Goal: Information Seeking & Learning: Learn about a topic

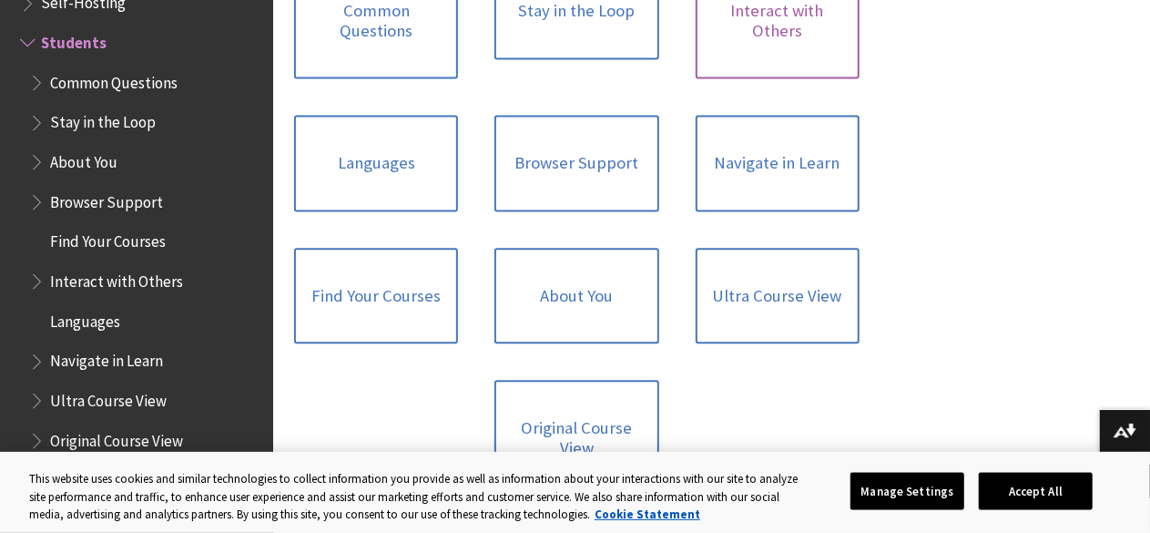
scroll to position [1699, 0]
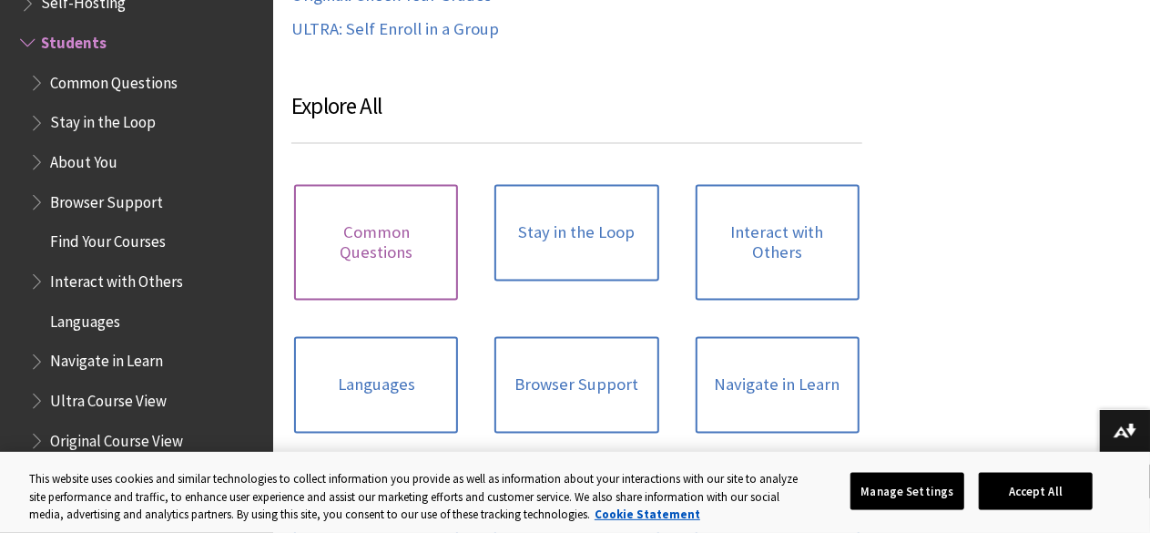
click at [328, 280] on link "Common Questions" at bounding box center [376, 243] width 164 height 116
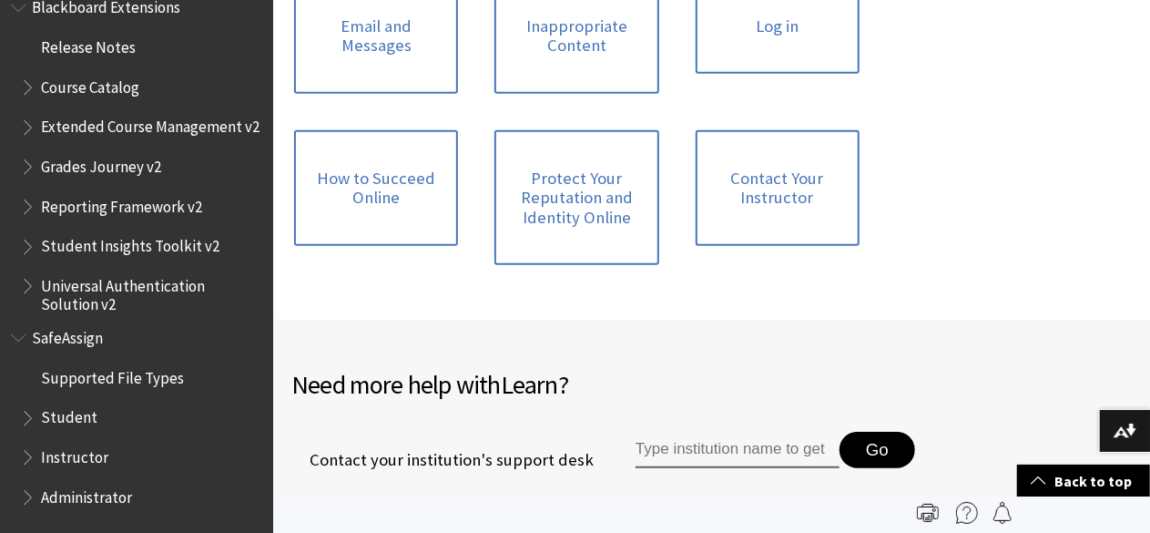
scroll to position [273, 0]
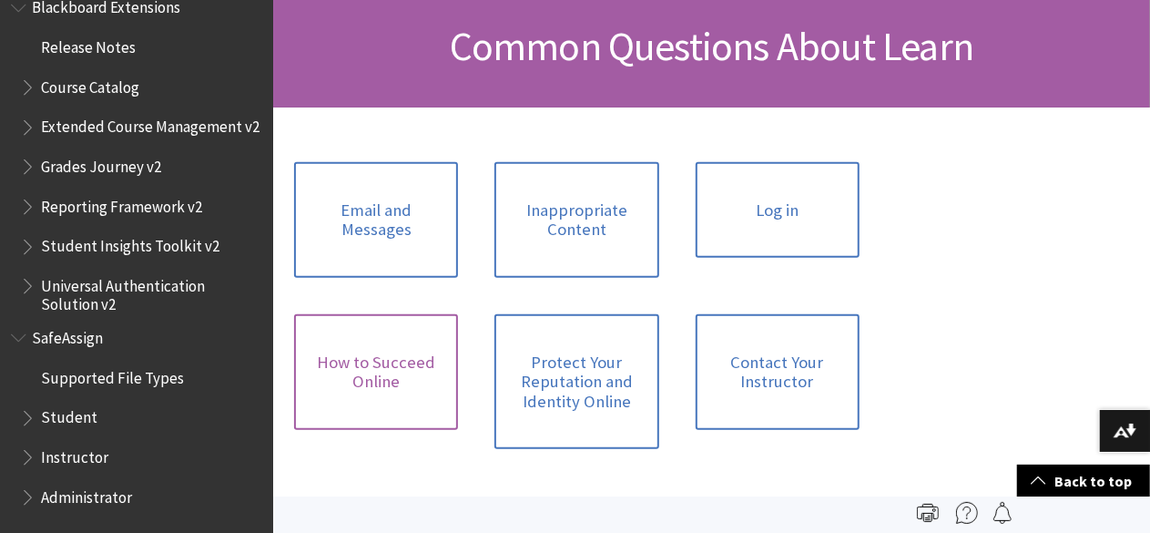
click at [458, 314] on link "How to Succeed Online" at bounding box center [376, 372] width 164 height 116
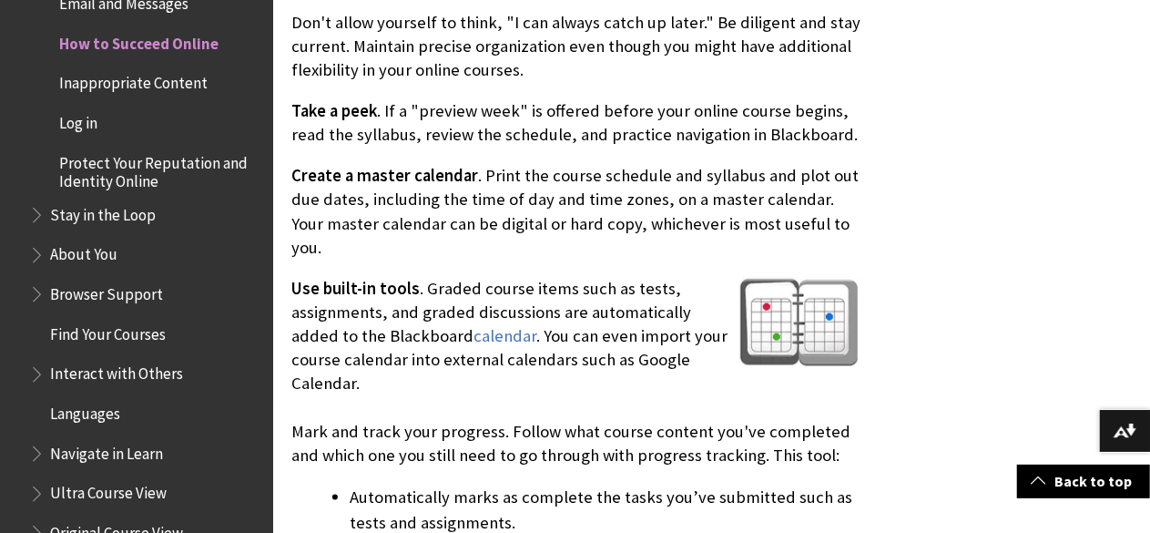
scroll to position [1002, 0]
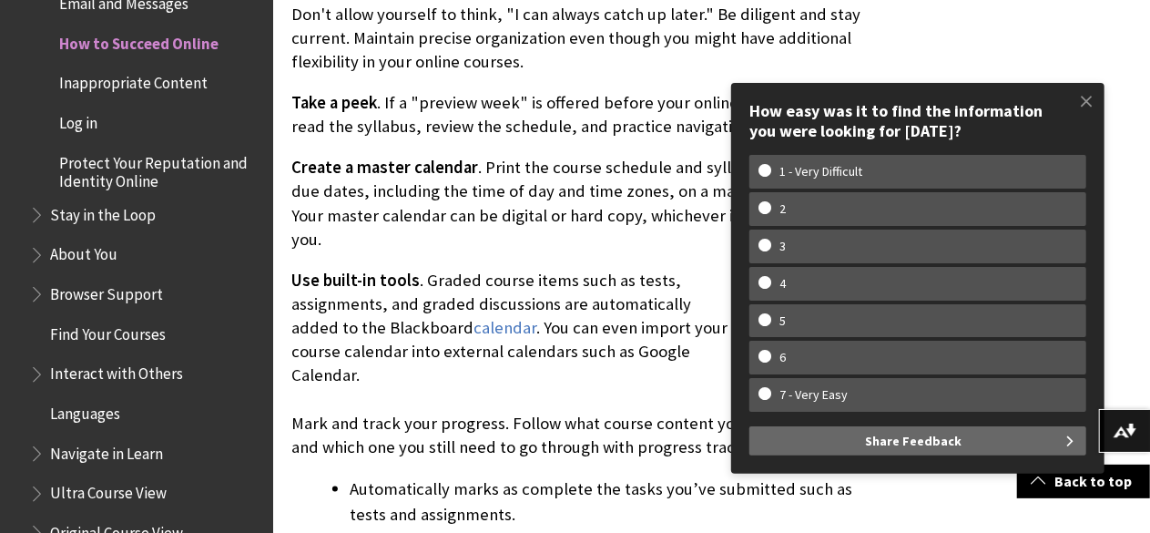
click at [1091, 96] on span at bounding box center [1086, 101] width 38 height 38
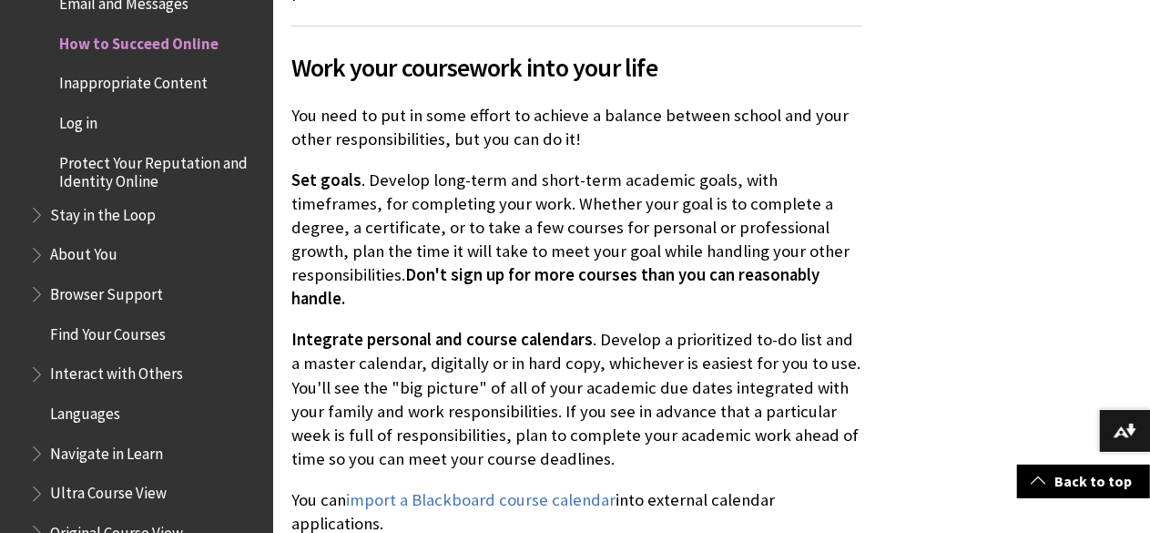
scroll to position [2550, 0]
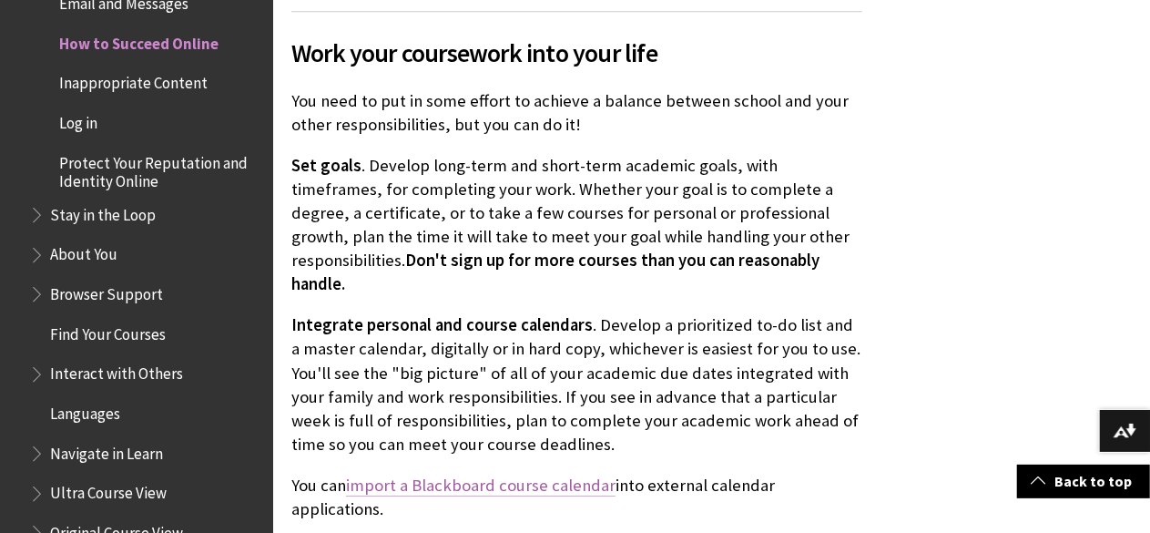
click at [484, 474] on link "import a Blackboard course calendar" at bounding box center [481, 485] width 270 height 22
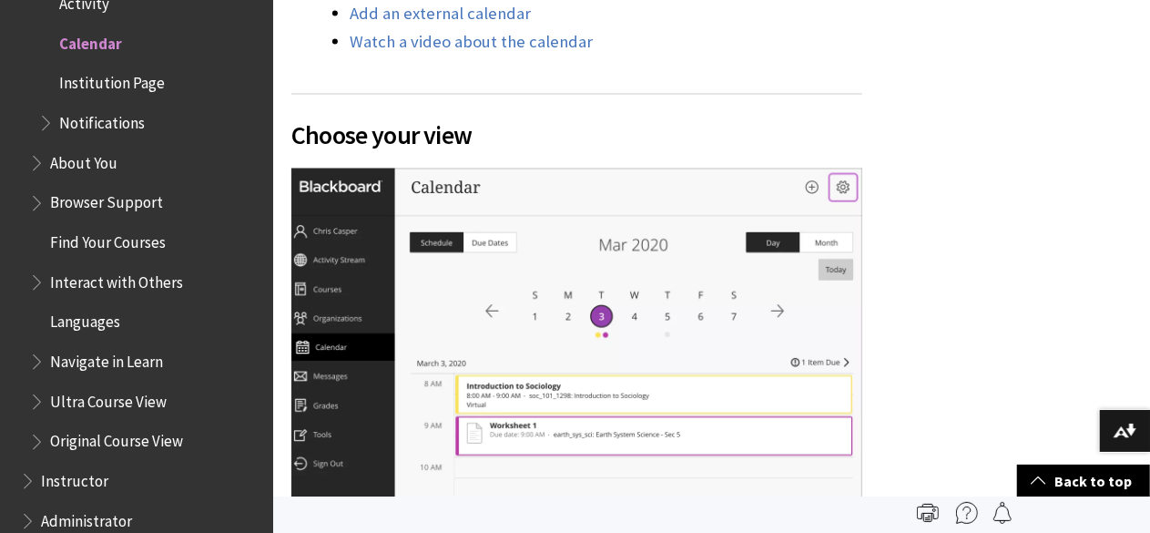
scroll to position [1366, 0]
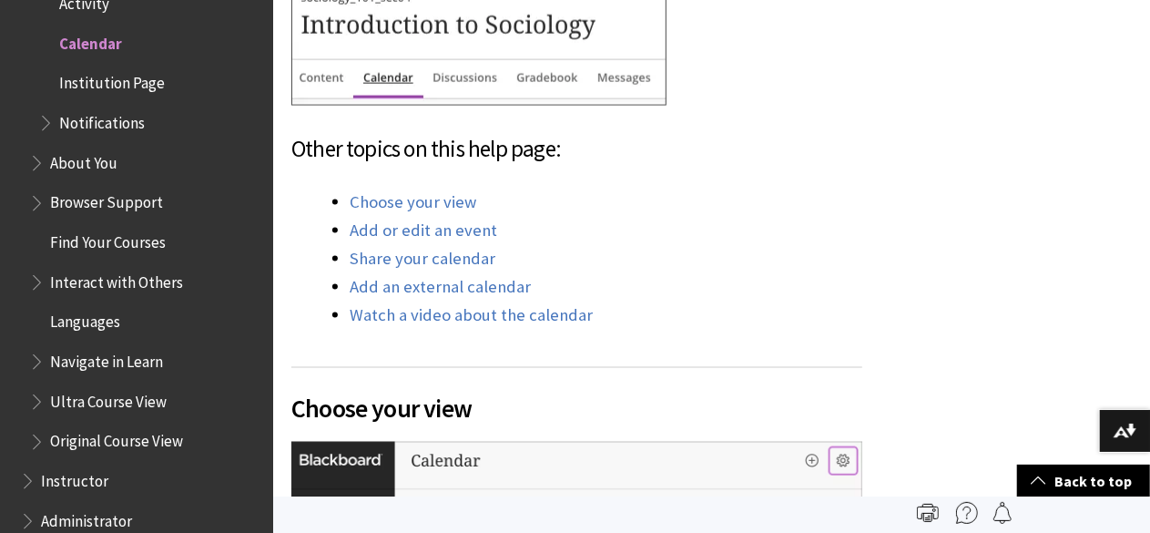
drag, startPoint x: 456, startPoint y: 288, endPoint x: 1136, endPoint y: 187, distance: 687.7
click at [456, 289] on link "Add an external calendar" at bounding box center [440, 287] width 181 height 22
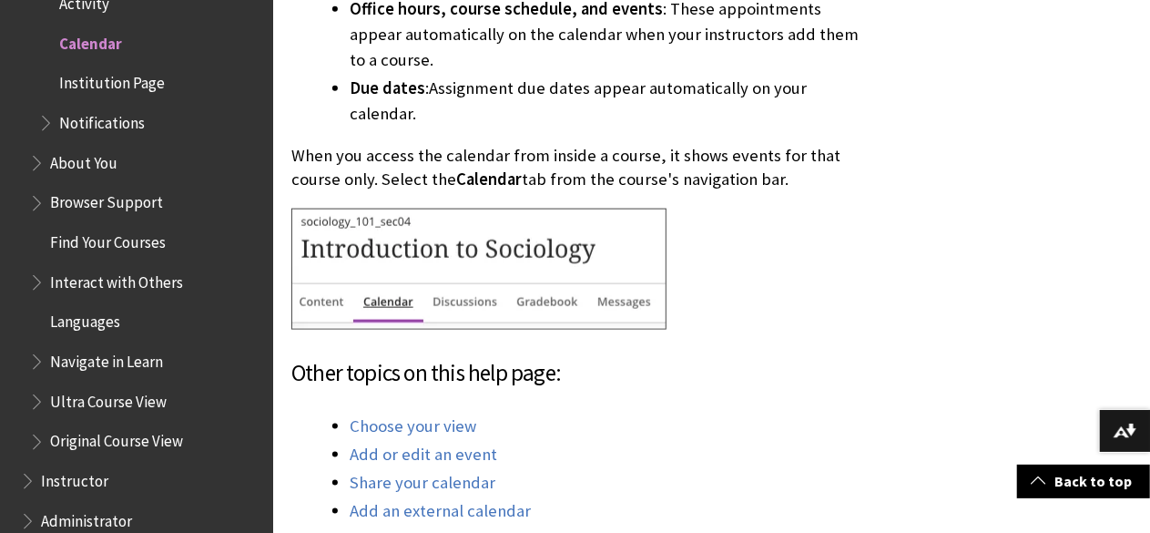
scroll to position [1178, 0]
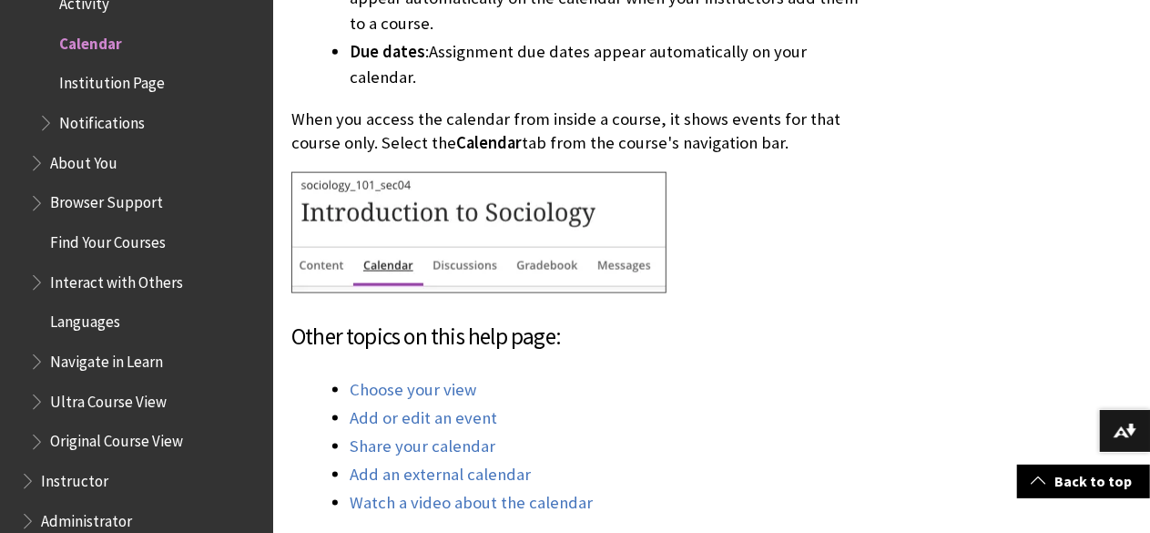
click at [791, 462] on li "Add an external calendar" at bounding box center [606, 474] width 513 height 25
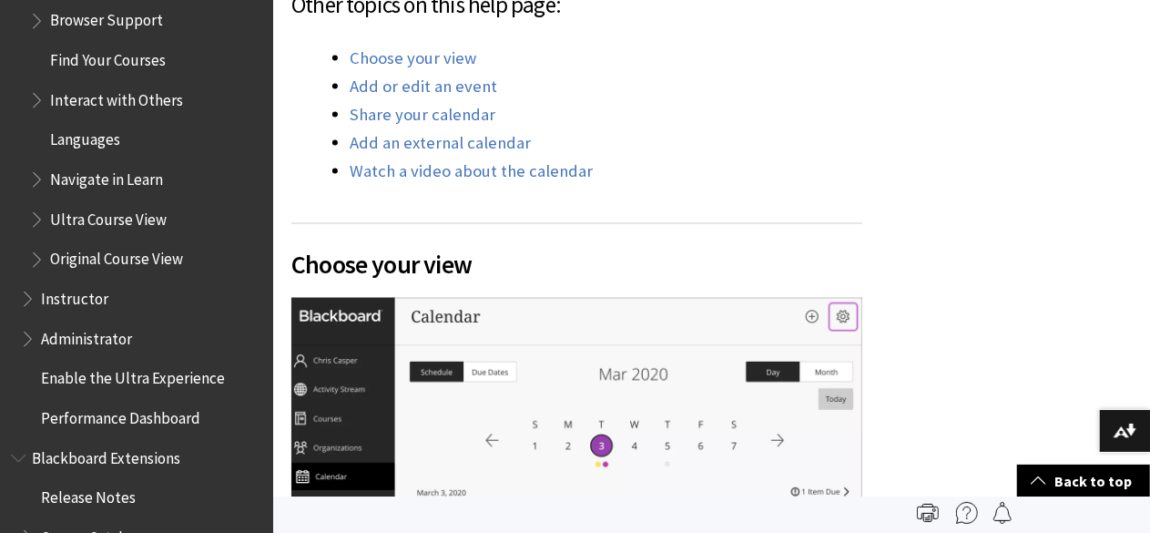
scroll to position [1415, 0]
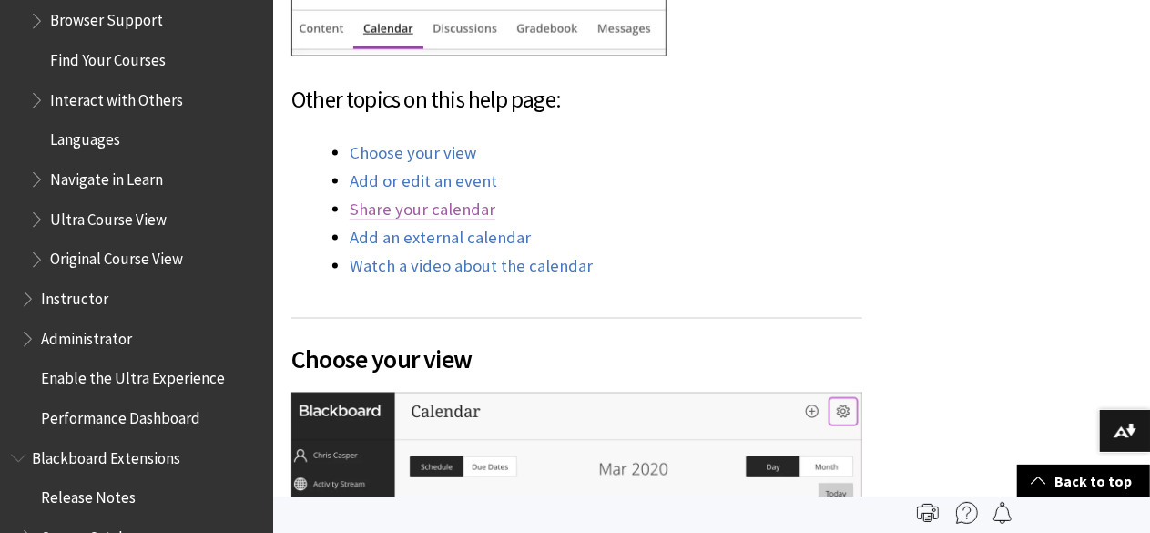
click at [430, 212] on link "Share your calendar" at bounding box center [423, 210] width 146 height 22
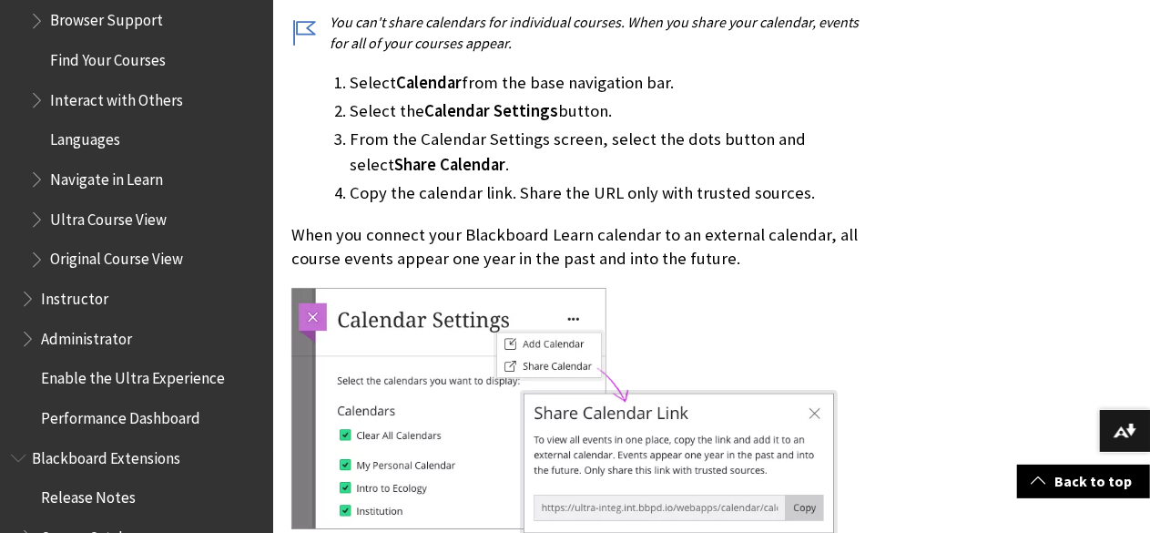
scroll to position [3487, 0]
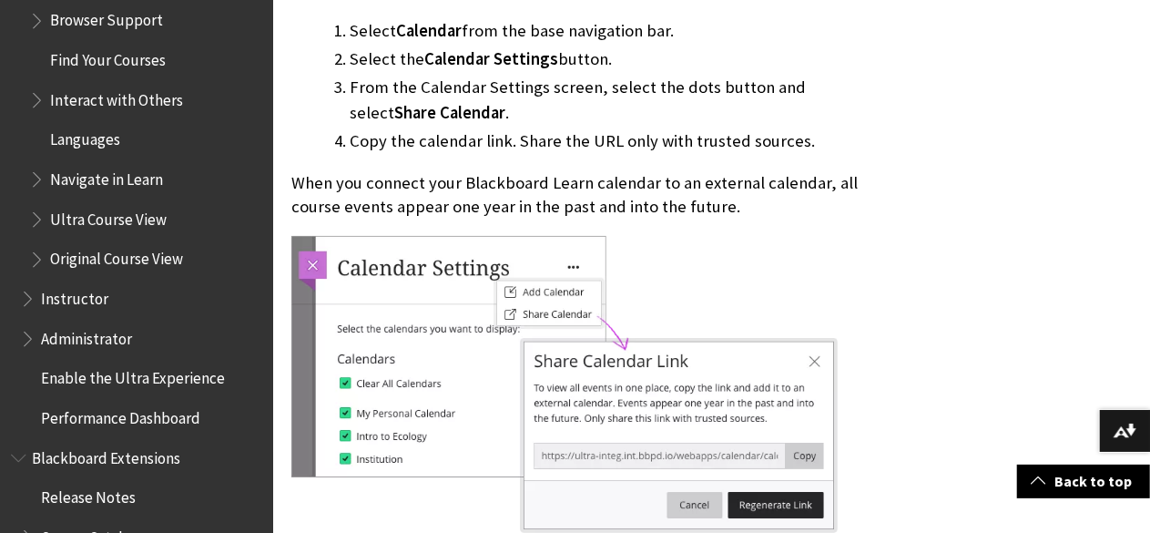
scroll to position [1415, 0]
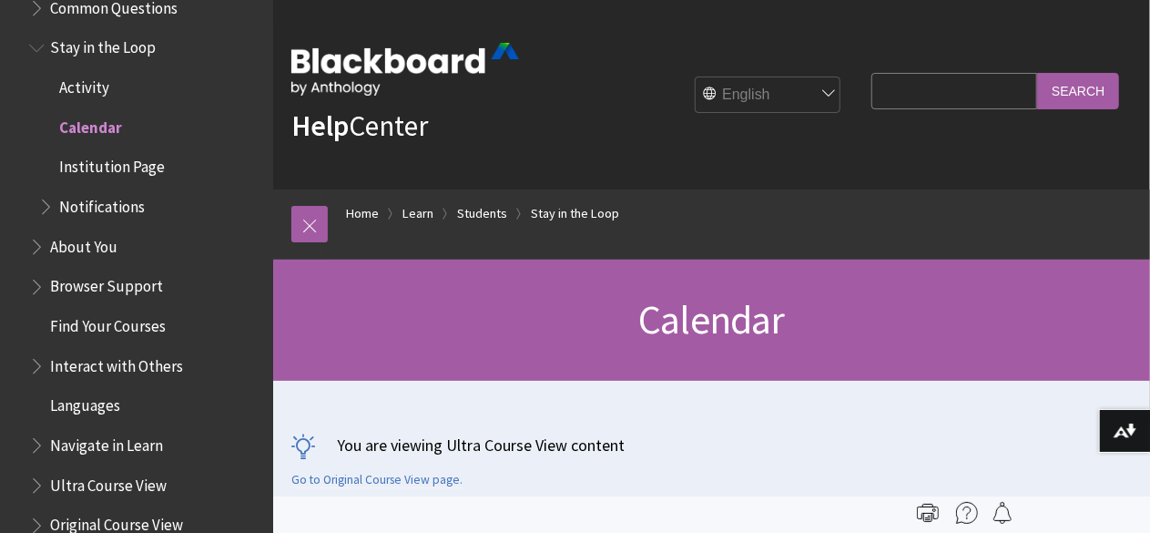
scroll to position [1821, 0]
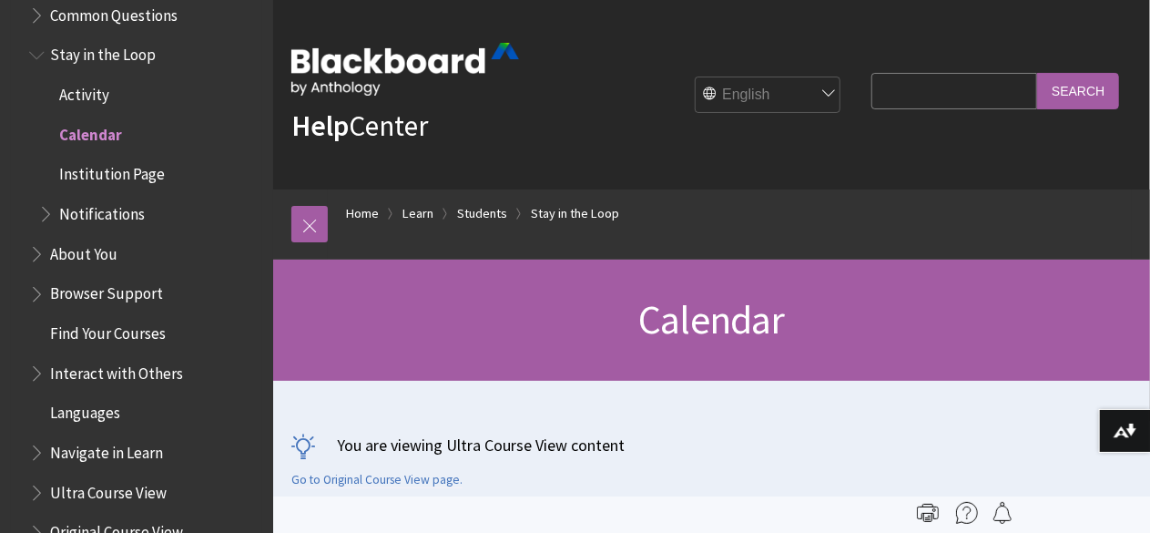
click at [149, 178] on span "Institution Page" at bounding box center [112, 171] width 106 height 25
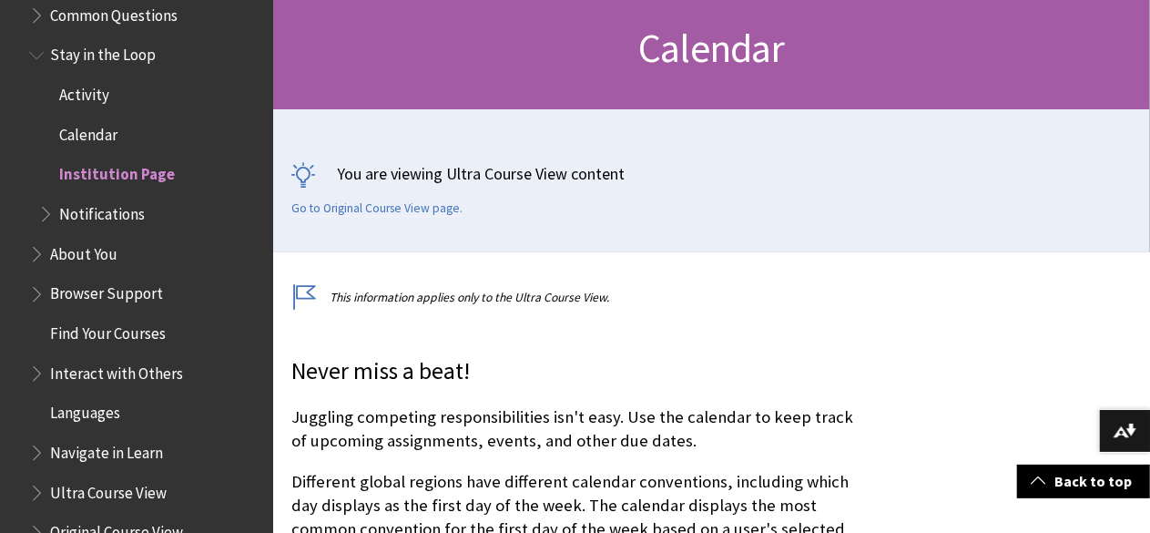
scroll to position [273, 0]
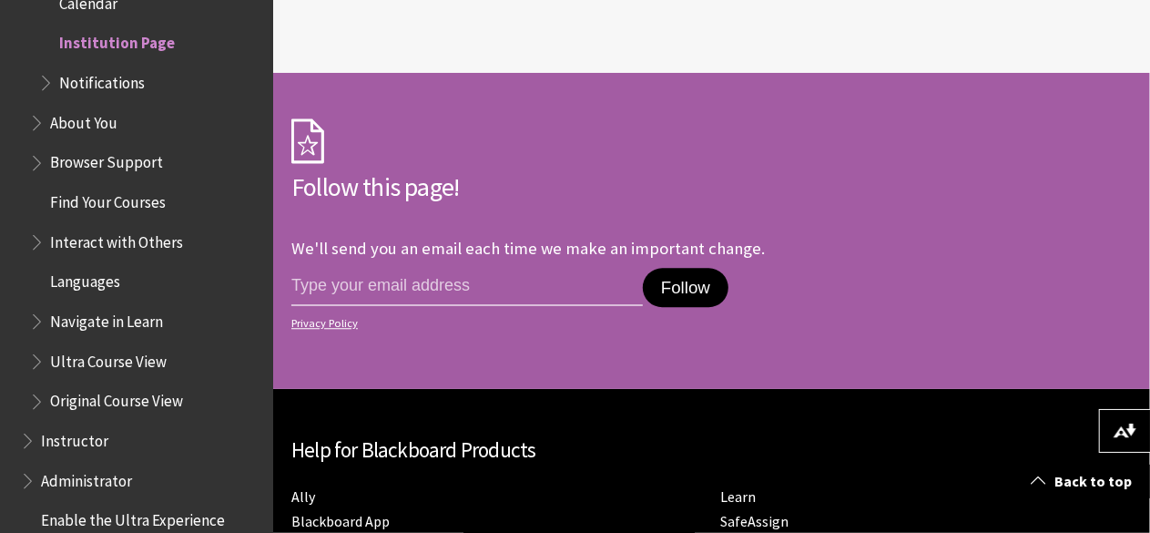
scroll to position [2277, 0]
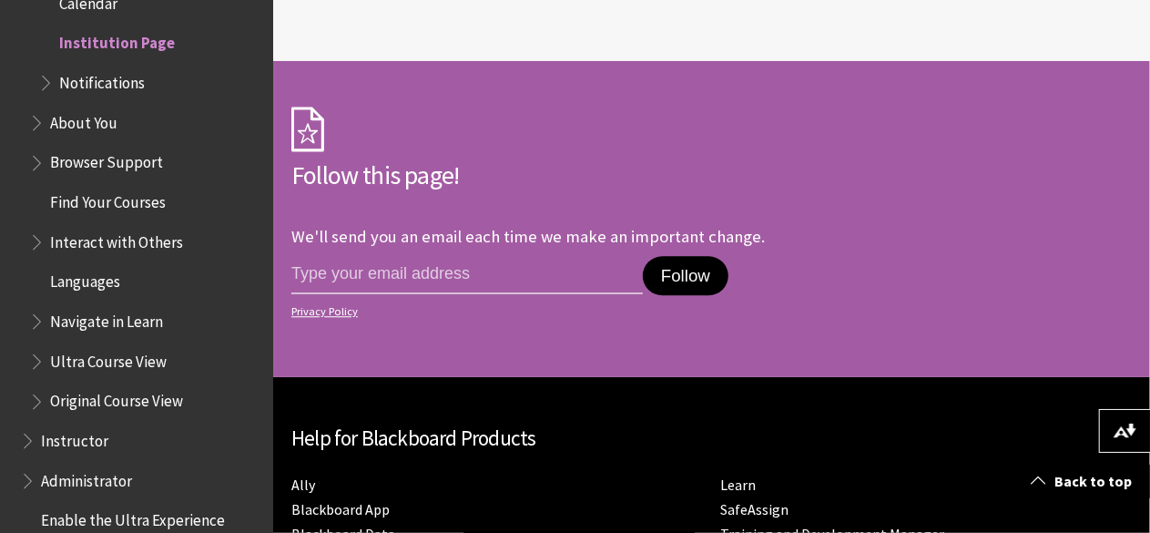
click at [138, 242] on span "Interact with Others" at bounding box center [116, 239] width 133 height 25
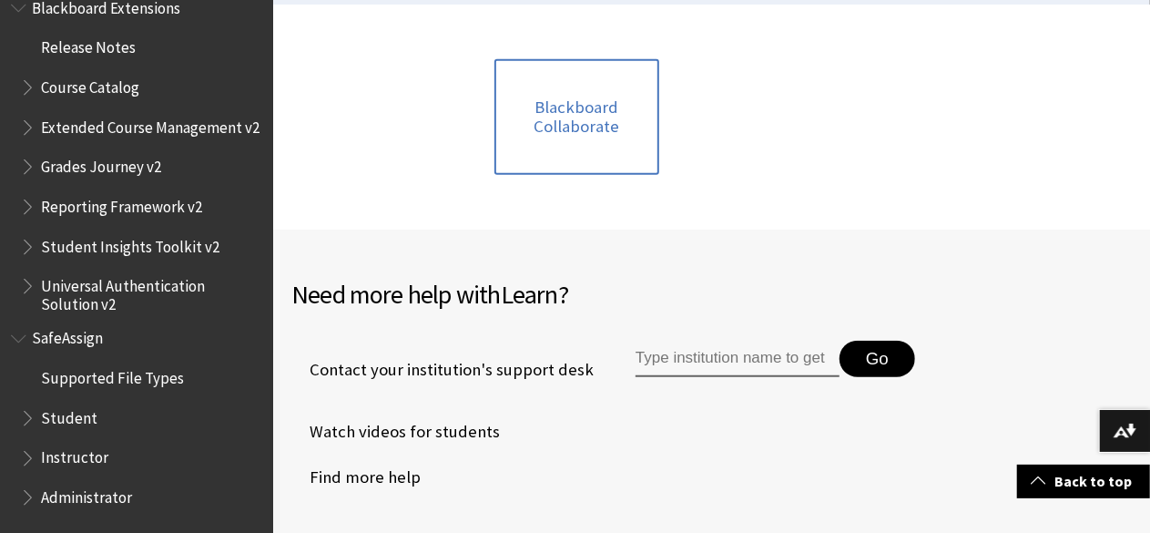
scroll to position [546, 0]
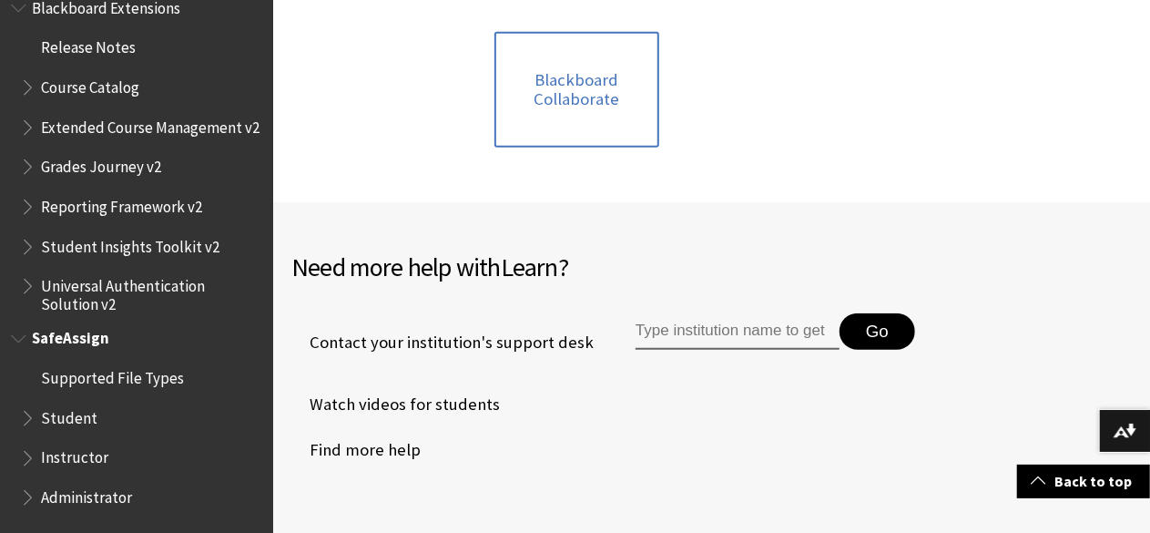
click at [80, 418] on span "Student" at bounding box center [69, 415] width 56 height 25
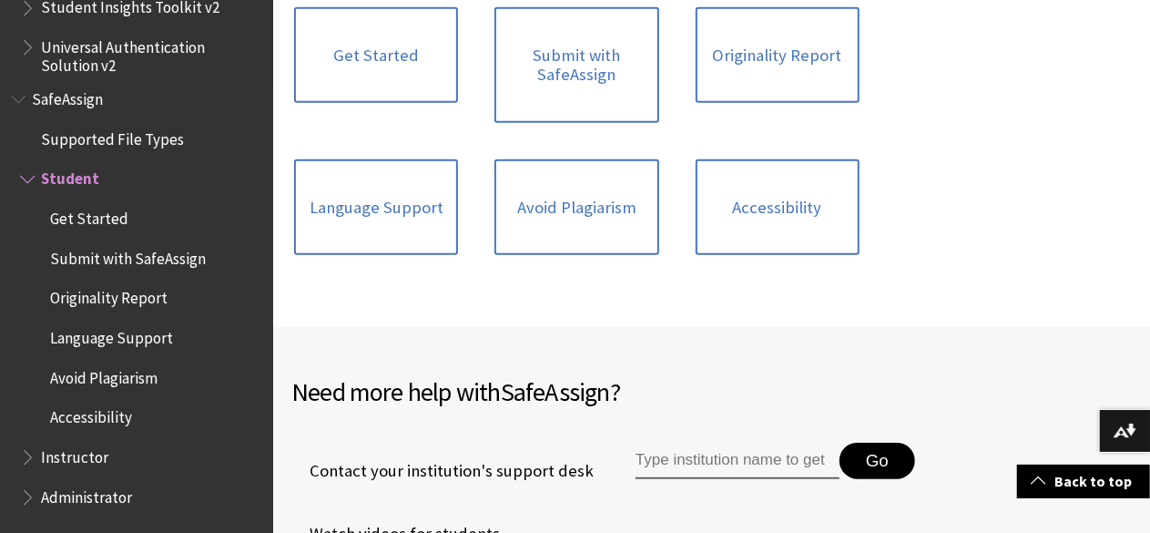
scroll to position [637, 0]
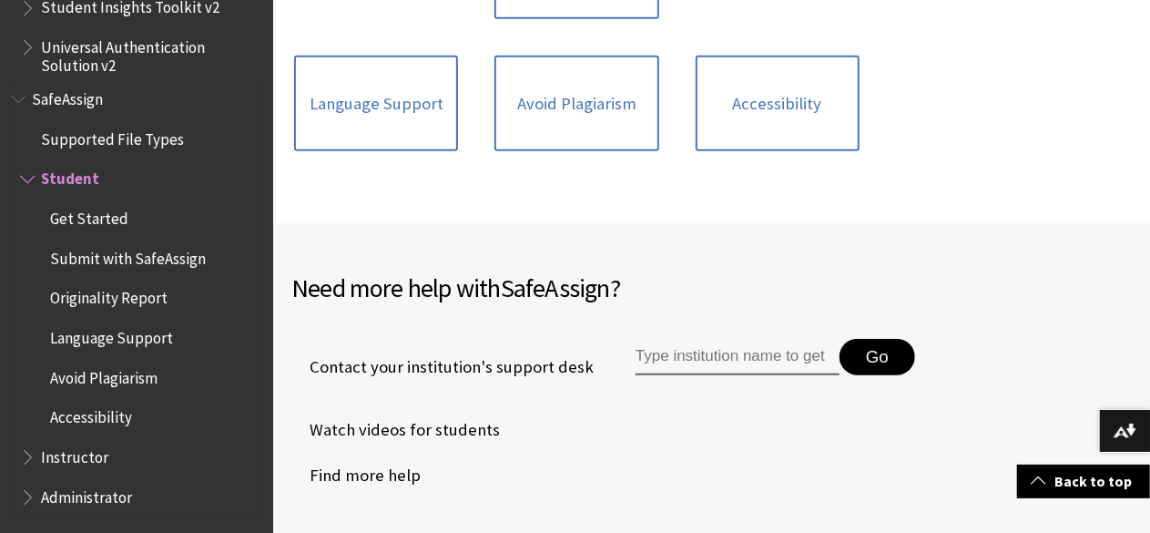
click at [108, 373] on span "Avoid Plagiarism" at bounding box center [103, 374] width 107 height 25
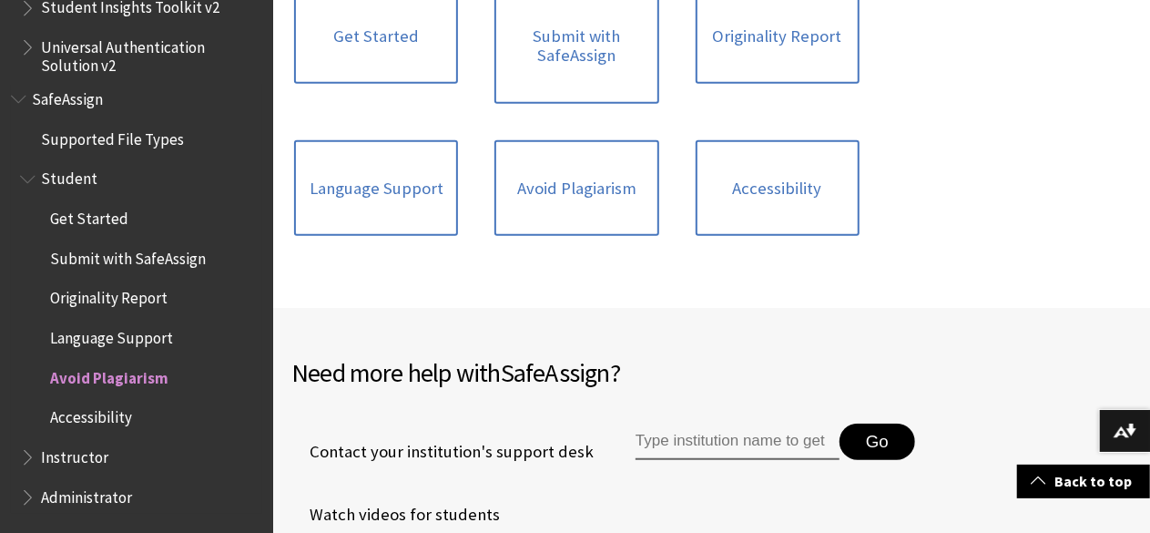
scroll to position [455, 0]
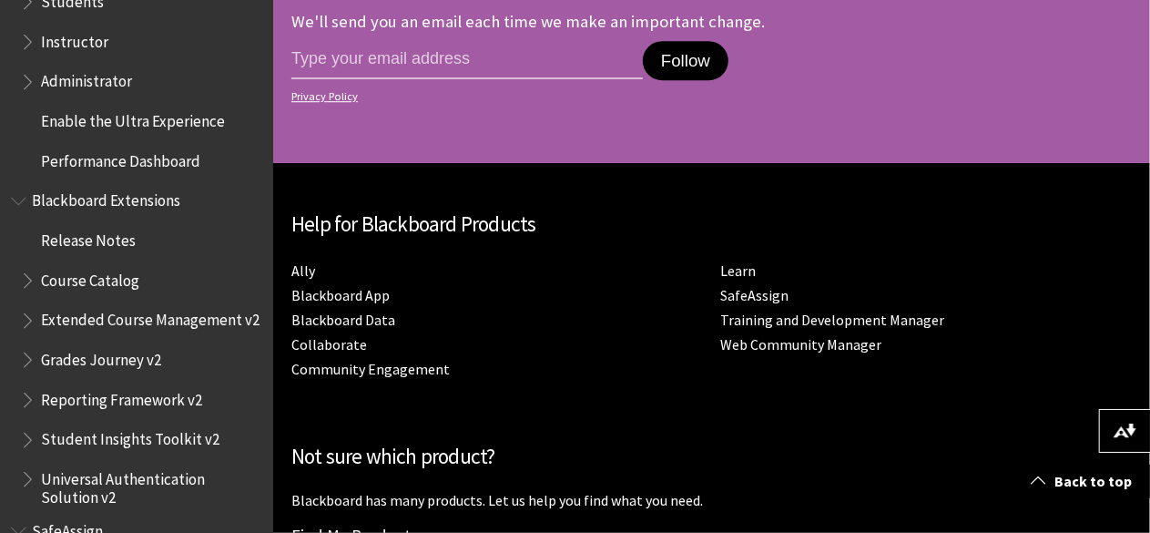
scroll to position [1782, 0]
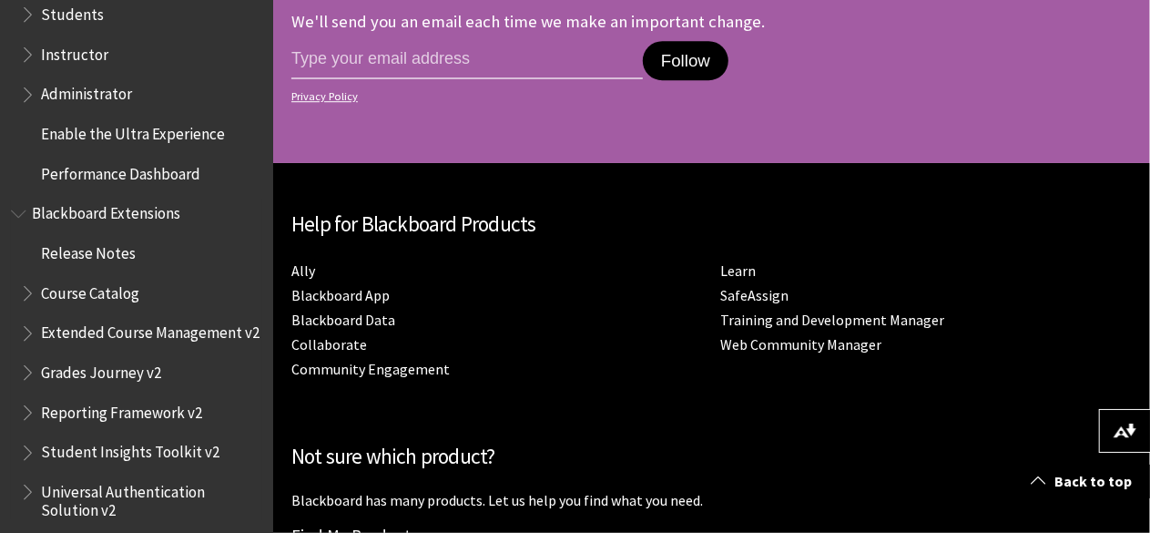
click at [123, 291] on span "Course Catalog" at bounding box center [90, 290] width 98 height 25
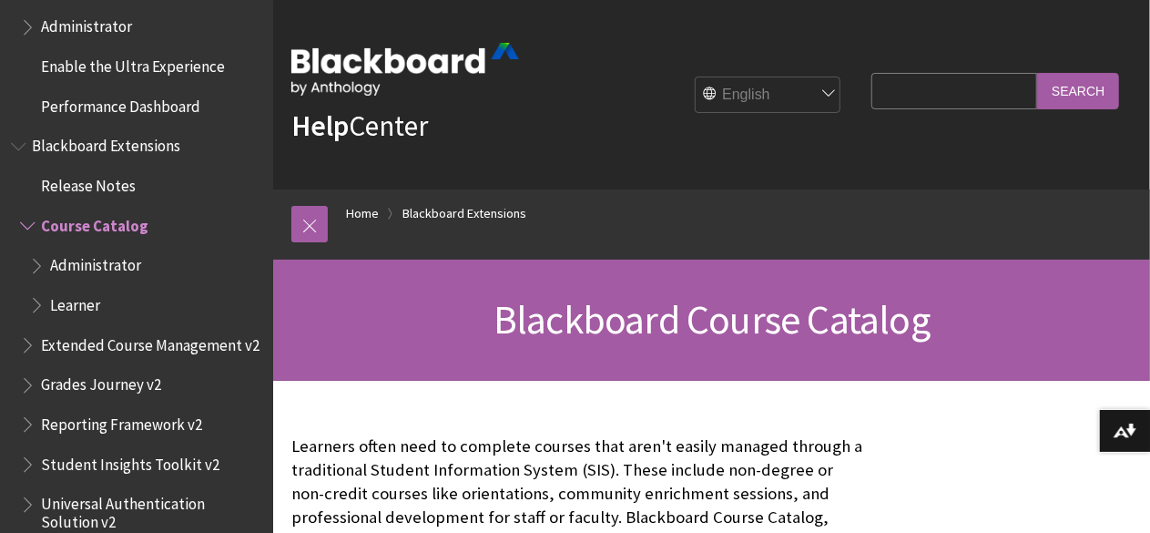
scroll to position [1758, 0]
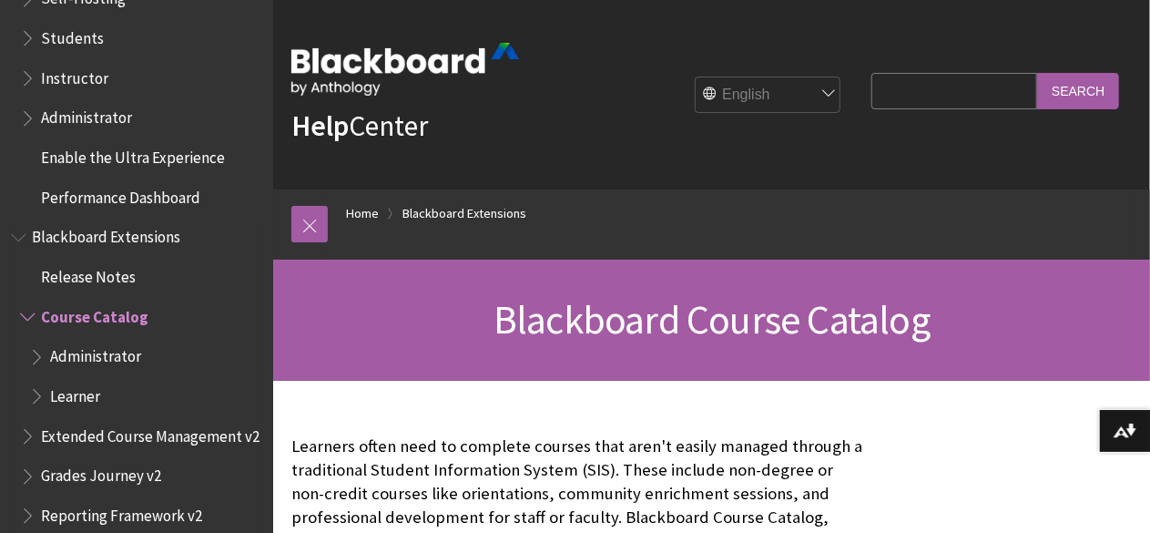
click at [138, 238] on span "Blackboard Extensions" at bounding box center [106, 234] width 148 height 25
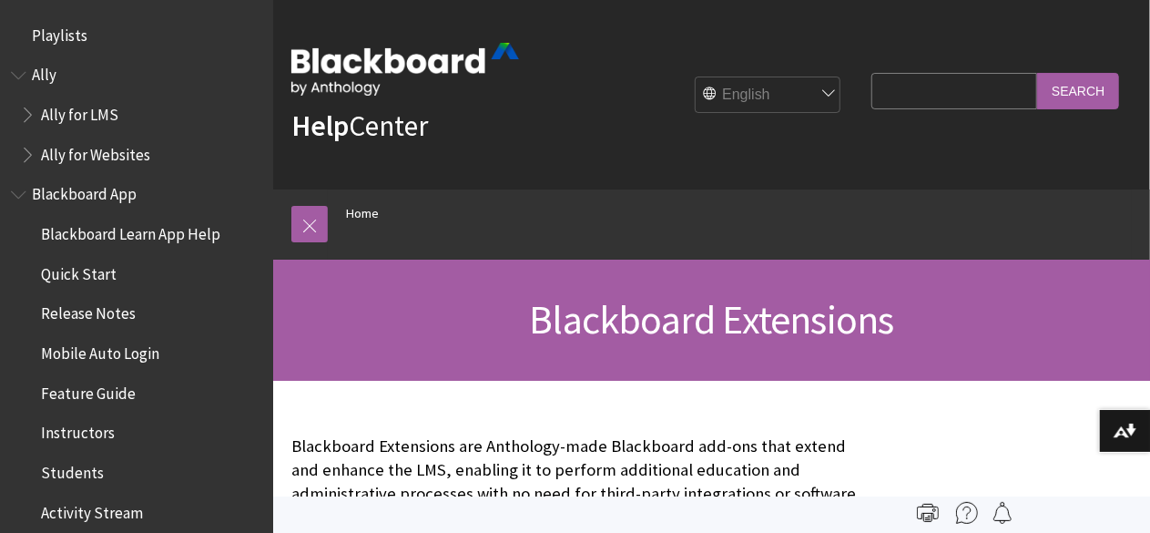
scroll to position [1952, 0]
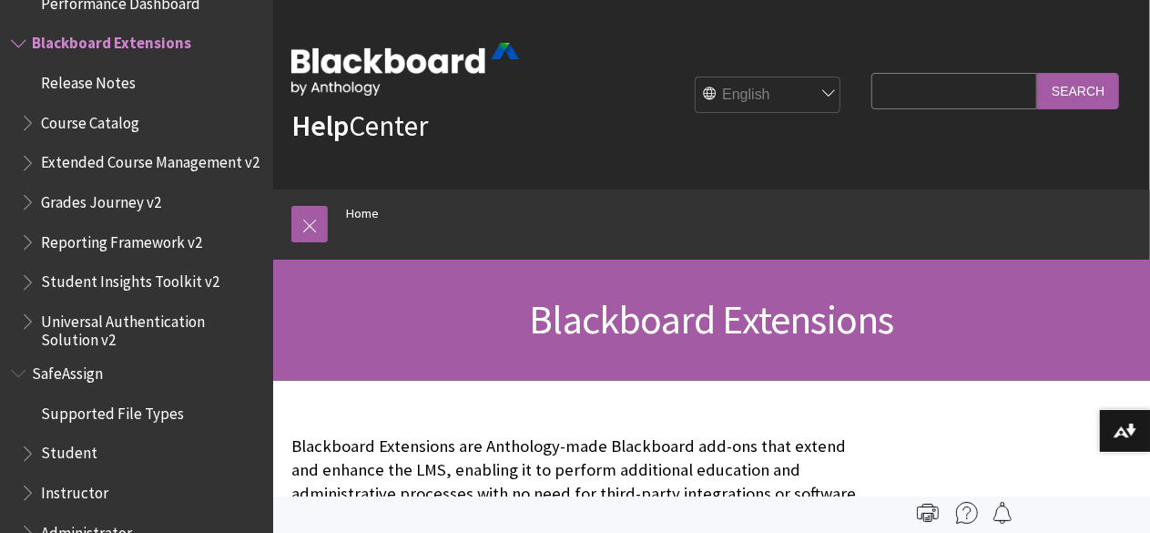
drag, startPoint x: 168, startPoint y: 298, endPoint x: 172, endPoint y: 312, distance: 15.3
click at [169, 291] on span "Student Insights Toolkit v2" at bounding box center [130, 279] width 178 height 25
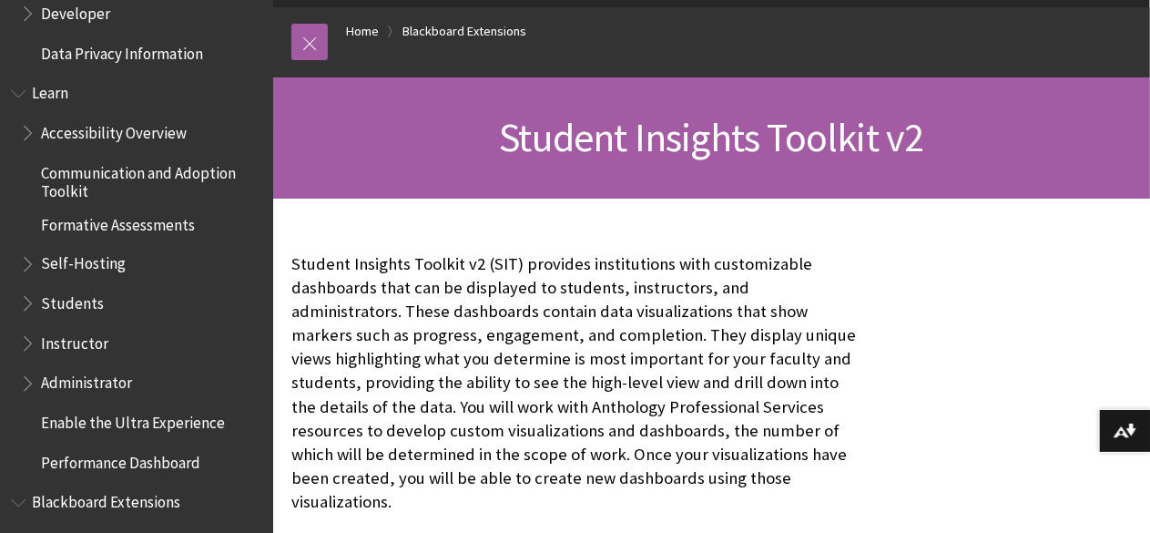
scroll to position [1521, 0]
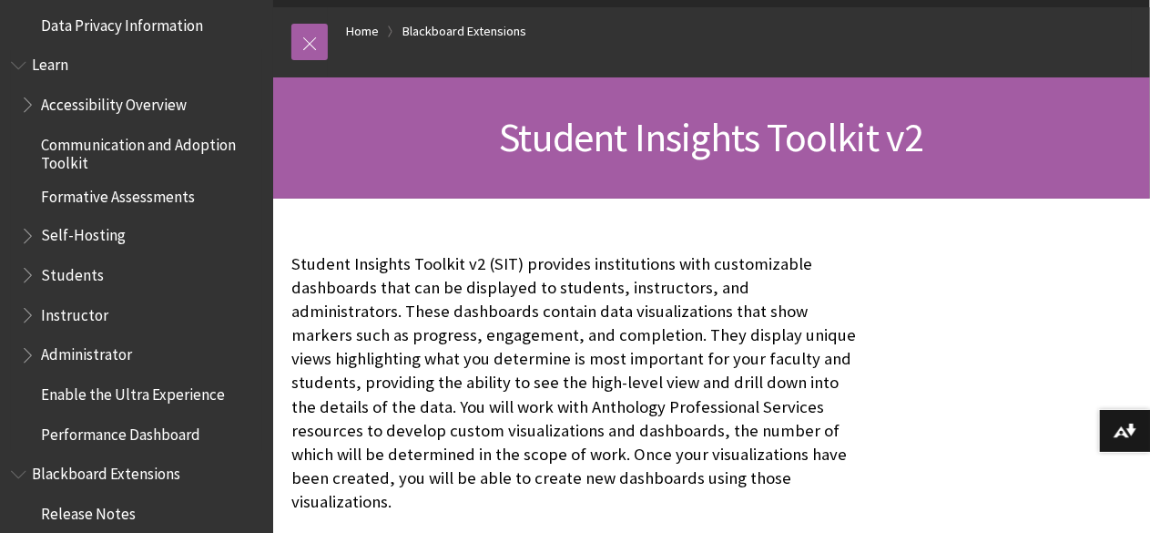
click at [84, 278] on span "Students" at bounding box center [72, 272] width 63 height 25
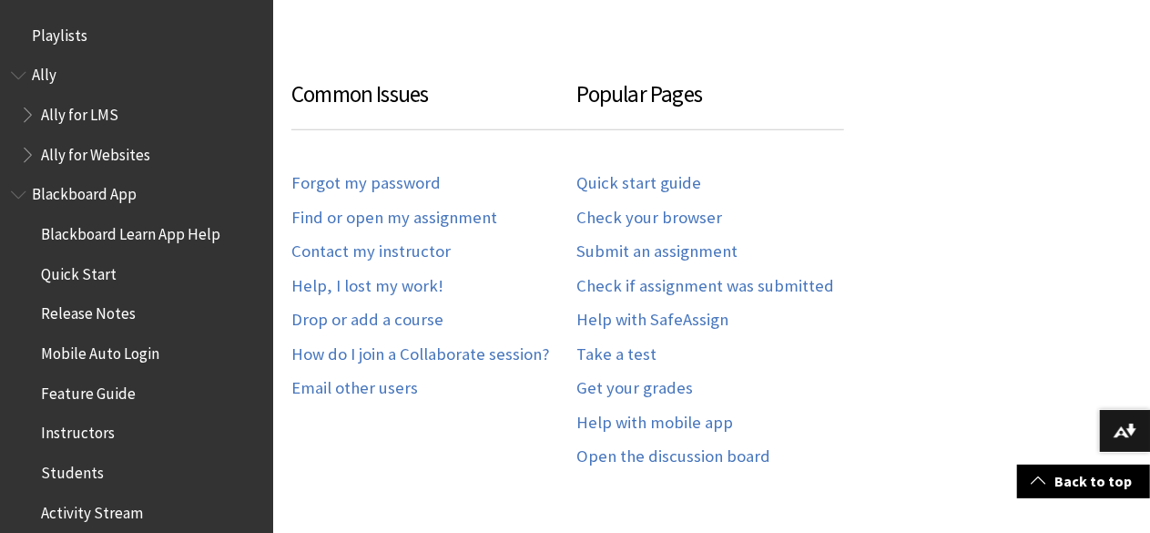
scroll to position [1754, 0]
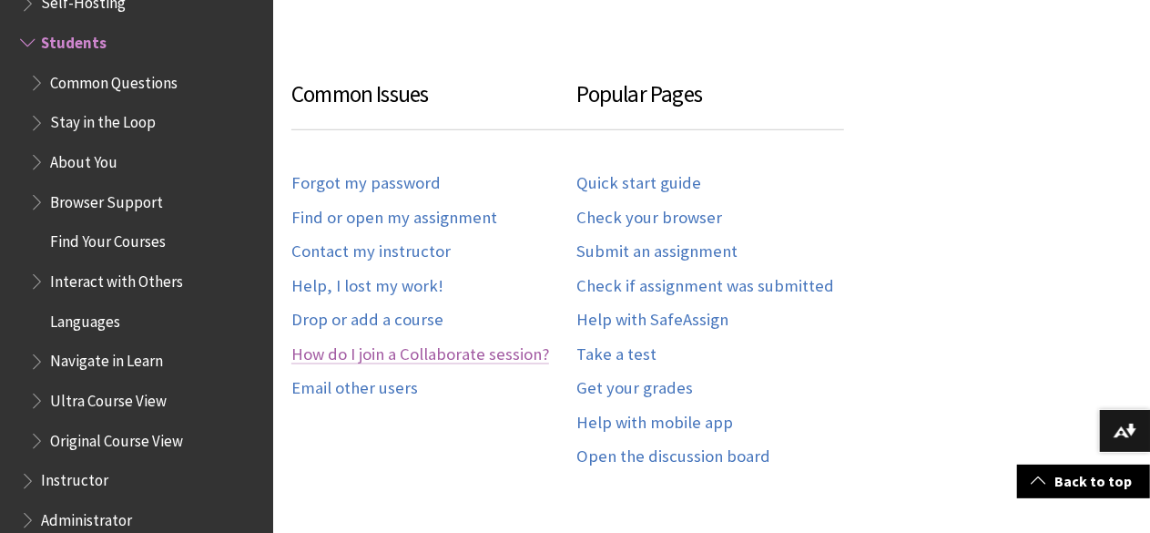
click at [386, 358] on link "How do I join a Collaborate session?" at bounding box center [420, 354] width 258 height 21
